Goal: Find specific page/section: Find specific page/section

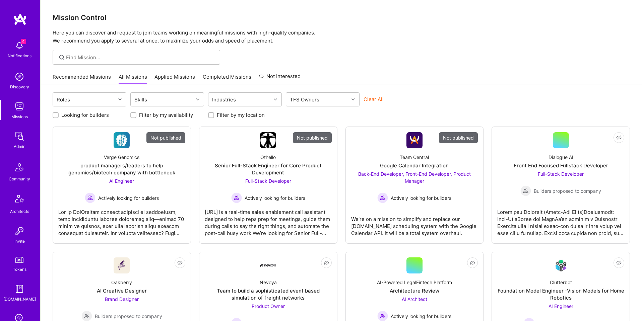
scroll to position [107, 0]
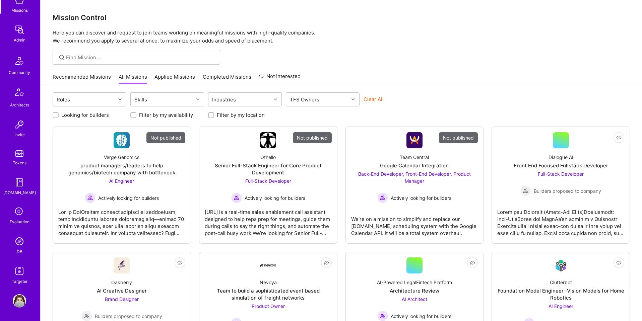
click at [17, 246] on img at bounding box center [19, 241] width 13 height 13
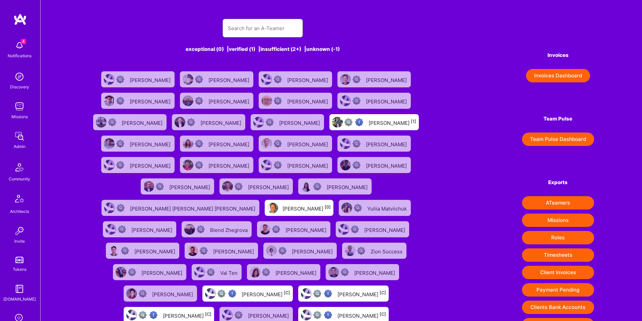
click at [263, 25] on input "text" at bounding box center [263, 28] width 70 height 17
paste input "https://platform.a.team/brettloveday"
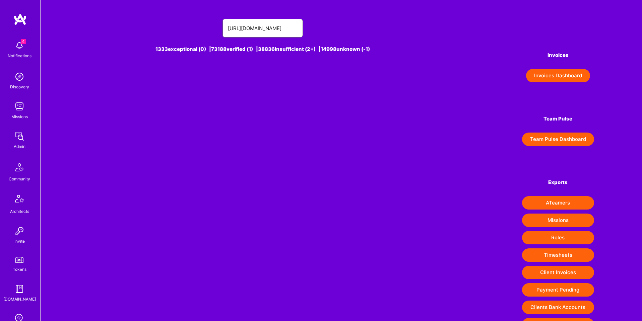
type input "https://platform.a.team/brettloveday"
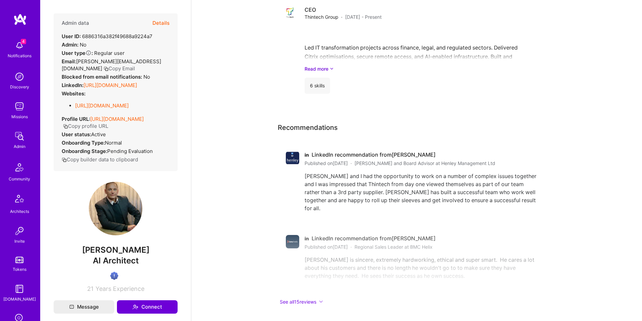
scroll to position [532, 0]
